Goal: Transaction & Acquisition: Book appointment/travel/reservation

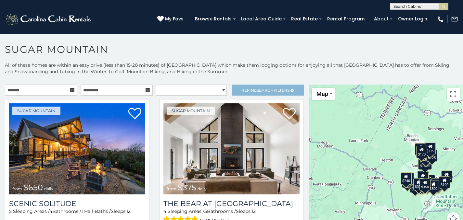
click at [247, 86] on link "Refine Search Filters" at bounding box center [267, 90] width 72 height 11
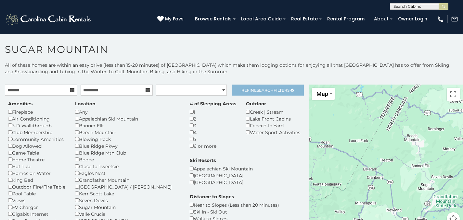
click at [263, 88] on span "Search" at bounding box center [264, 90] width 17 height 5
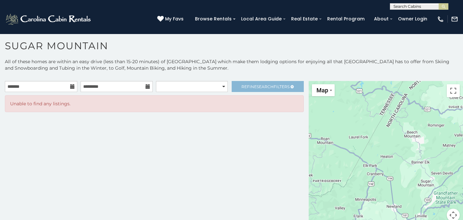
click at [260, 87] on span "Search" at bounding box center [264, 86] width 17 height 5
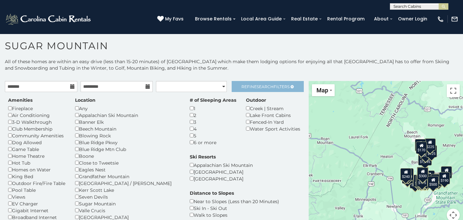
click at [263, 88] on span "Search" at bounding box center [264, 86] width 17 height 5
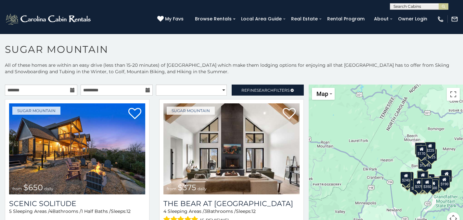
click at [70, 89] on icon at bounding box center [72, 90] width 5 height 5
click at [49, 92] on input "text" at bounding box center [41, 90] width 72 height 11
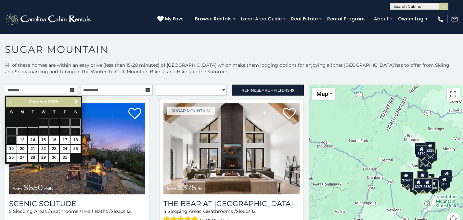
click at [78, 100] on span "Next" at bounding box center [76, 101] width 5 height 5
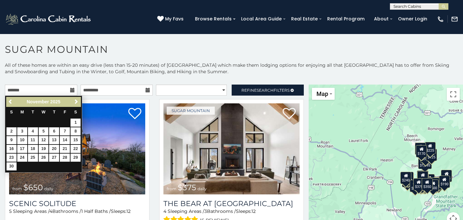
click at [78, 100] on span "Next" at bounding box center [76, 101] width 5 height 5
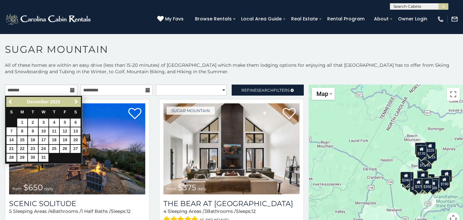
click at [65, 147] on link "26" at bounding box center [65, 149] width 10 height 8
type input "**********"
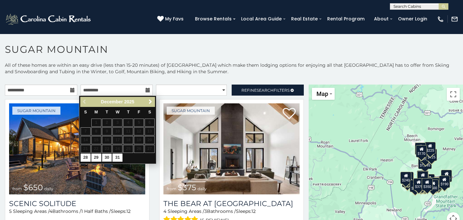
click at [104, 156] on link "30" at bounding box center [107, 158] width 10 height 8
type input "**********"
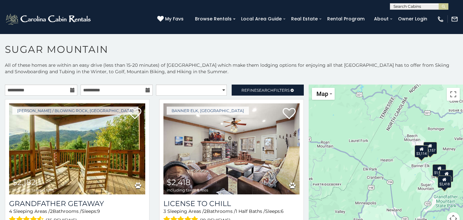
scroll to position [4, 0]
